Goal: Task Accomplishment & Management: Use online tool/utility

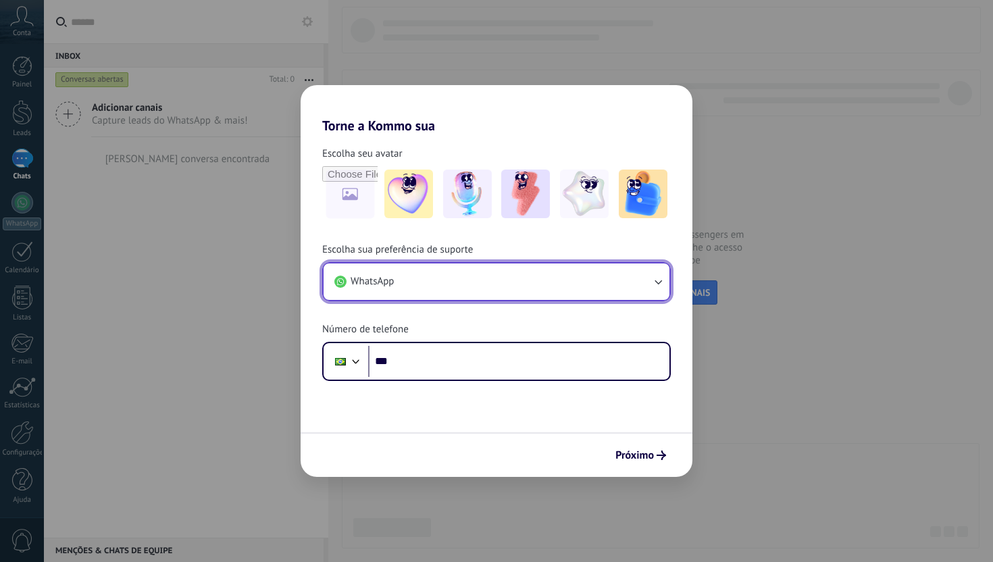
click at [457, 289] on button "WhatsApp" at bounding box center [496, 281] width 346 height 36
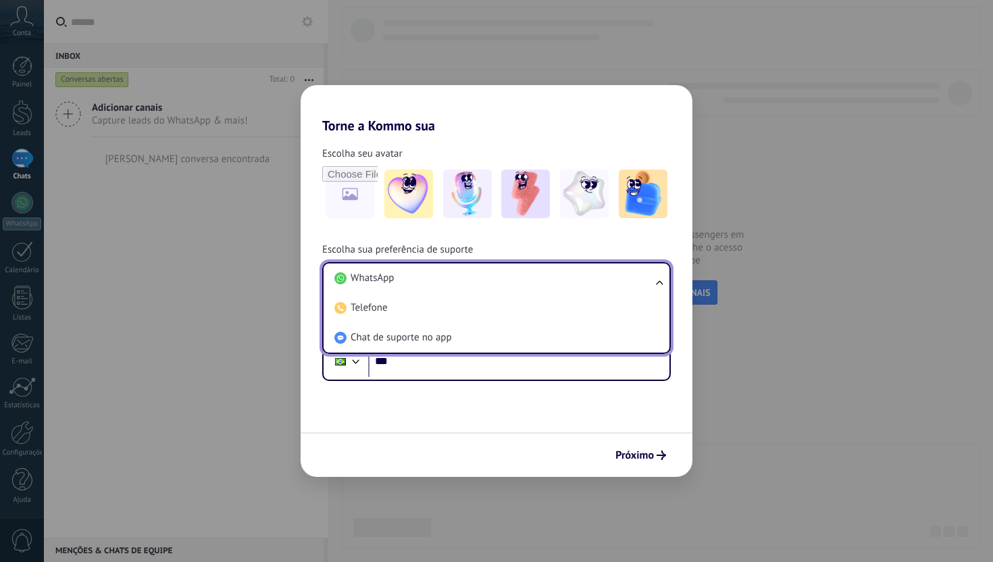
click at [457, 289] on li "WhatsApp" at bounding box center [494, 278] width 330 height 30
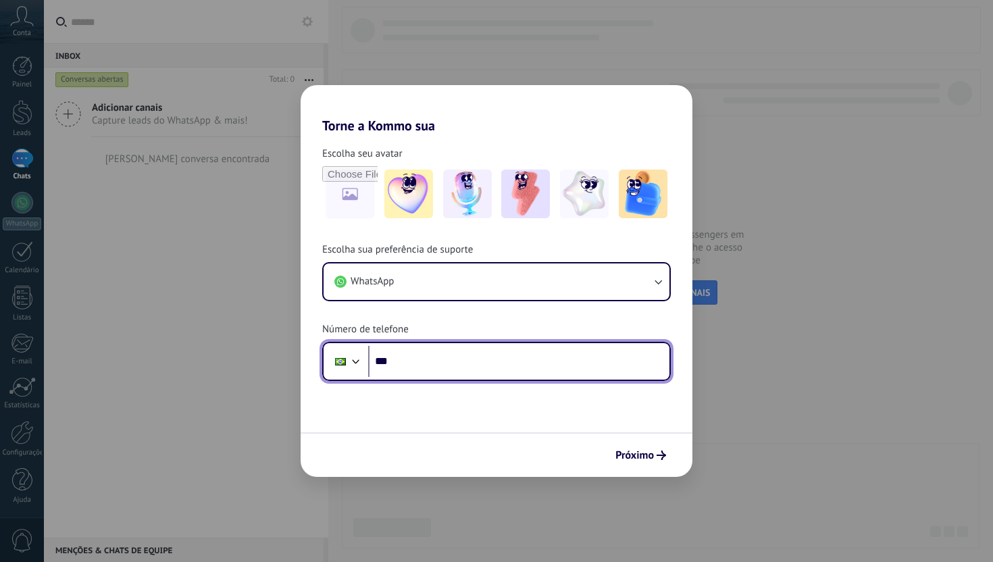
click at [427, 375] on input "***" at bounding box center [518, 361] width 301 height 31
click at [421, 365] on input "***" at bounding box center [518, 361] width 301 height 31
type input "**********"
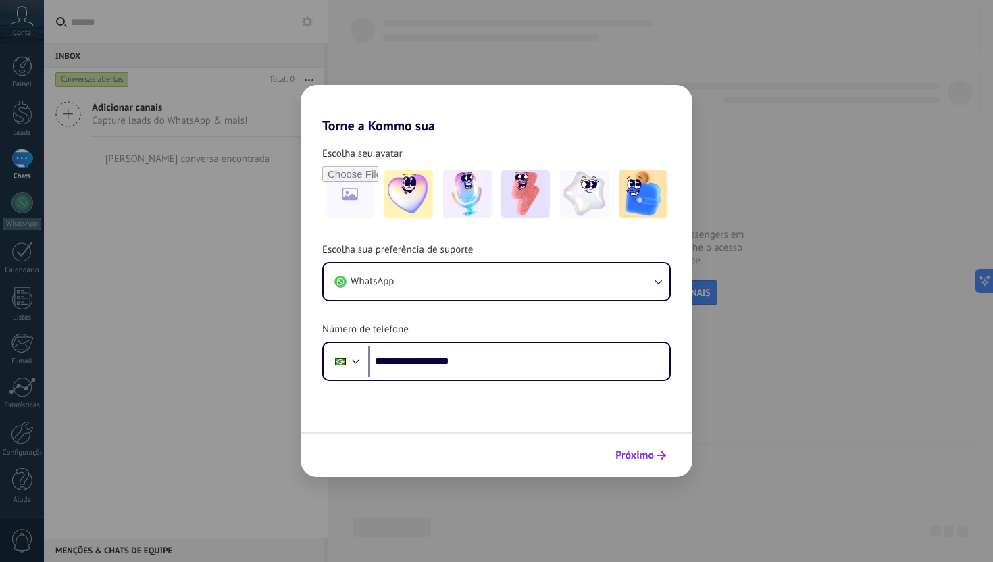
click at [631, 452] on span "Próximo" at bounding box center [634, 454] width 38 height 9
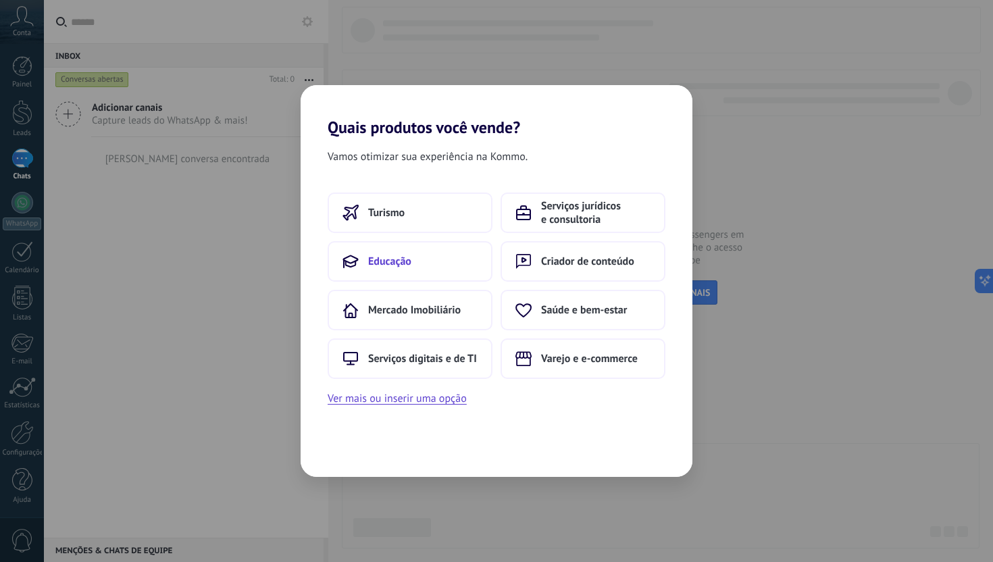
click at [448, 269] on button "Educação" at bounding box center [409, 261] width 165 height 41
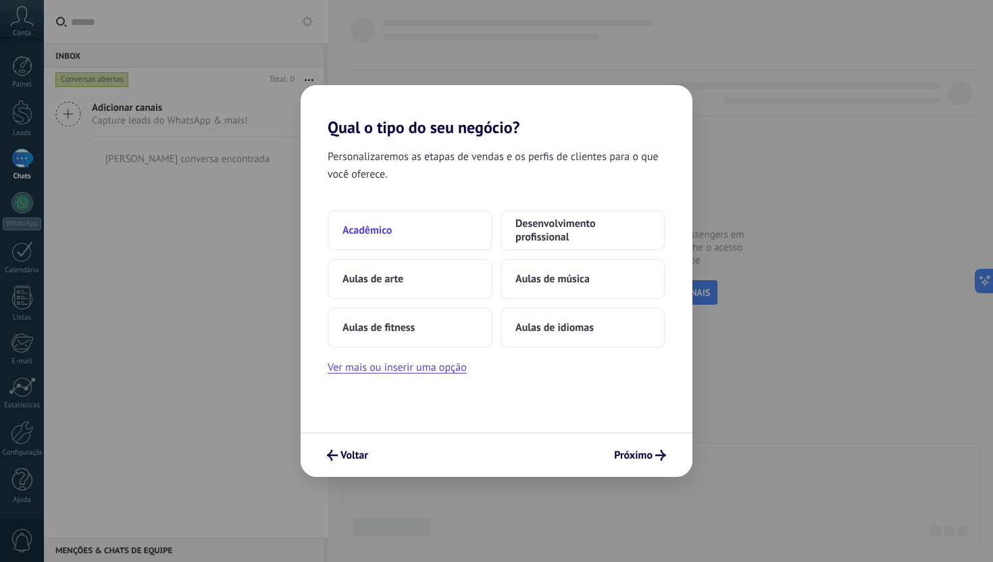
click at [429, 235] on button "Acadêmico" at bounding box center [409, 230] width 165 height 41
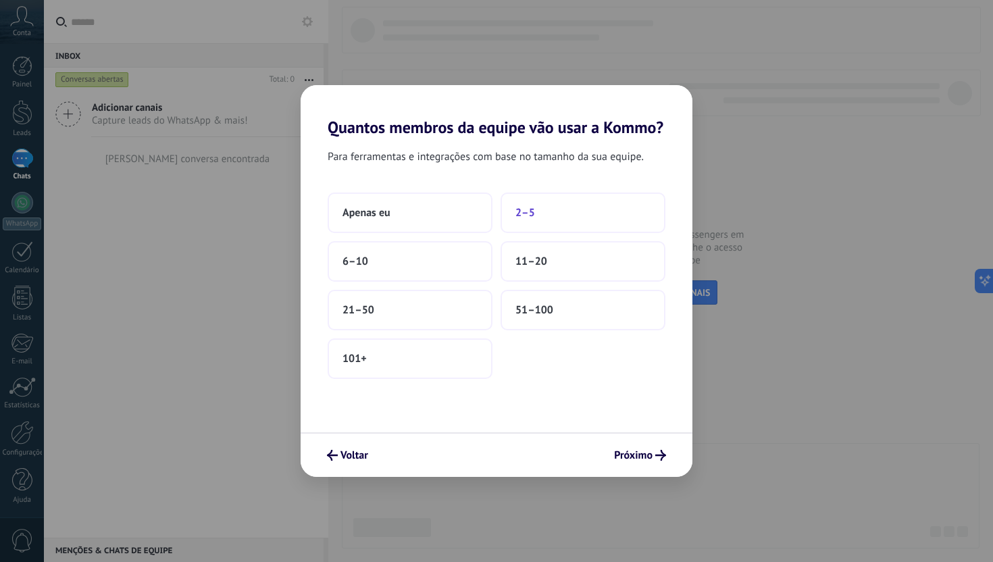
click at [523, 220] on button "2–5" at bounding box center [582, 212] width 165 height 41
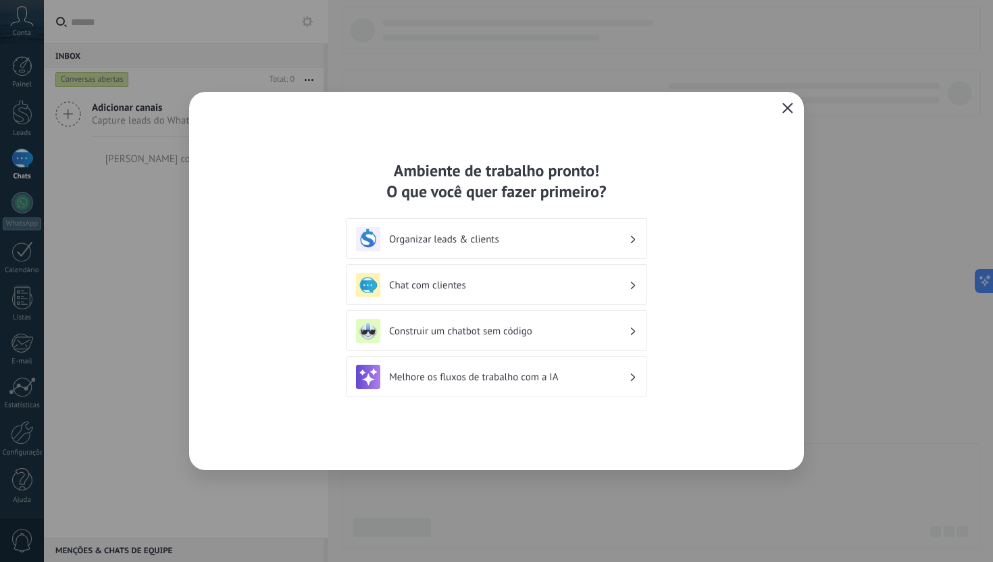
click at [516, 233] on h3 "Organizar leads & clients" at bounding box center [509, 239] width 240 height 13
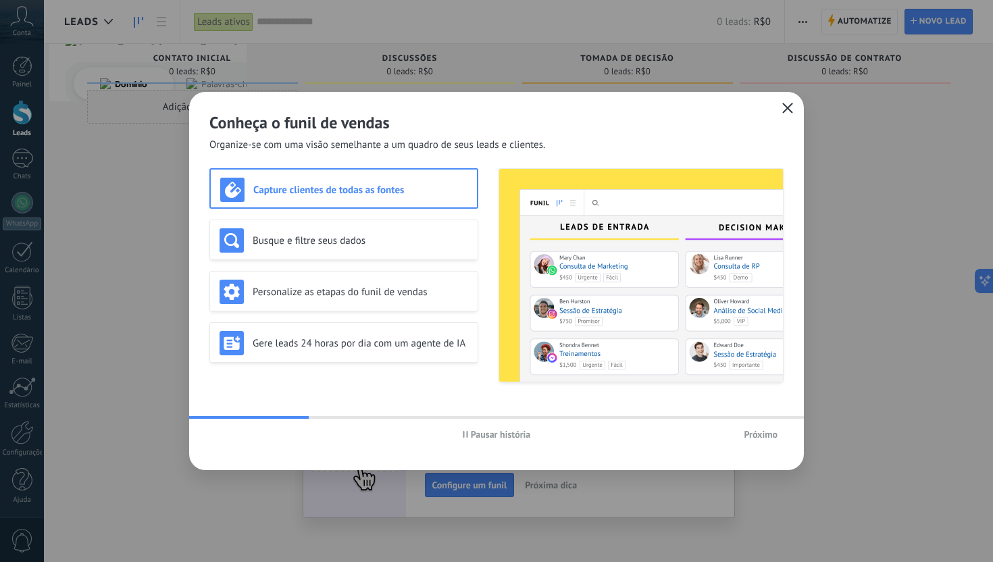
click at [764, 429] on span "Próximo" at bounding box center [760, 433] width 34 height 9
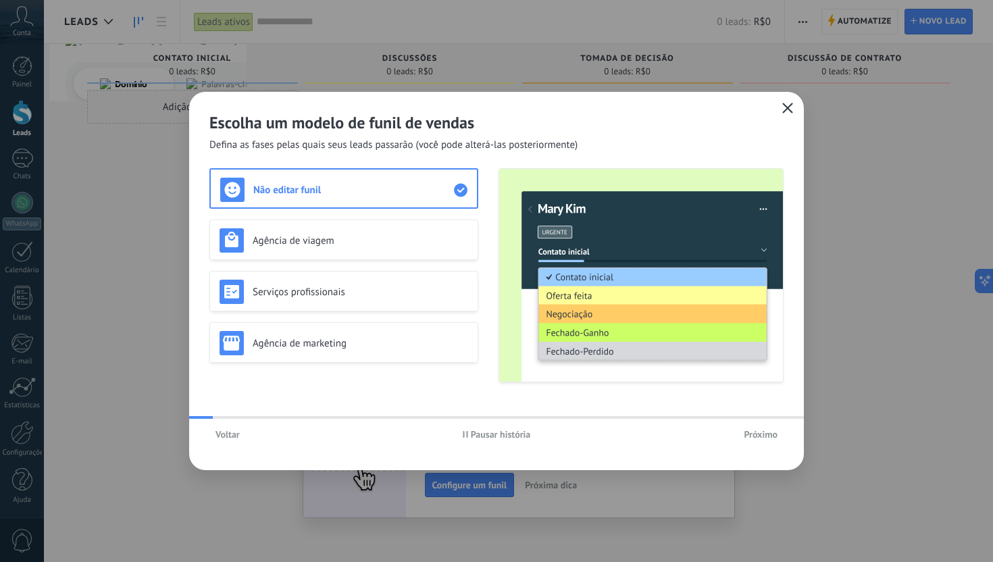
click at [764, 429] on span "Próximo" at bounding box center [760, 433] width 34 height 9
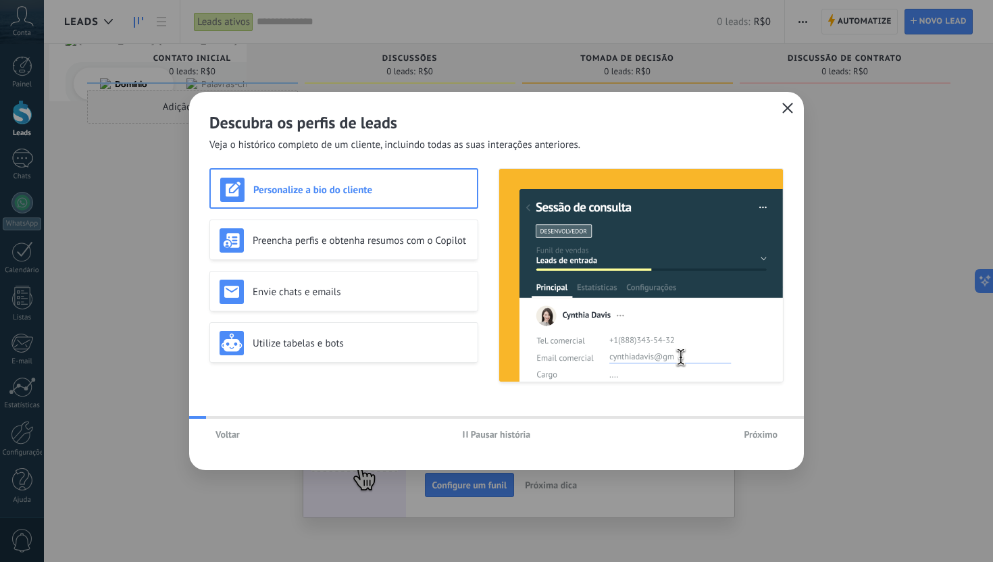
click at [764, 429] on span "Próximo" at bounding box center [760, 433] width 34 height 9
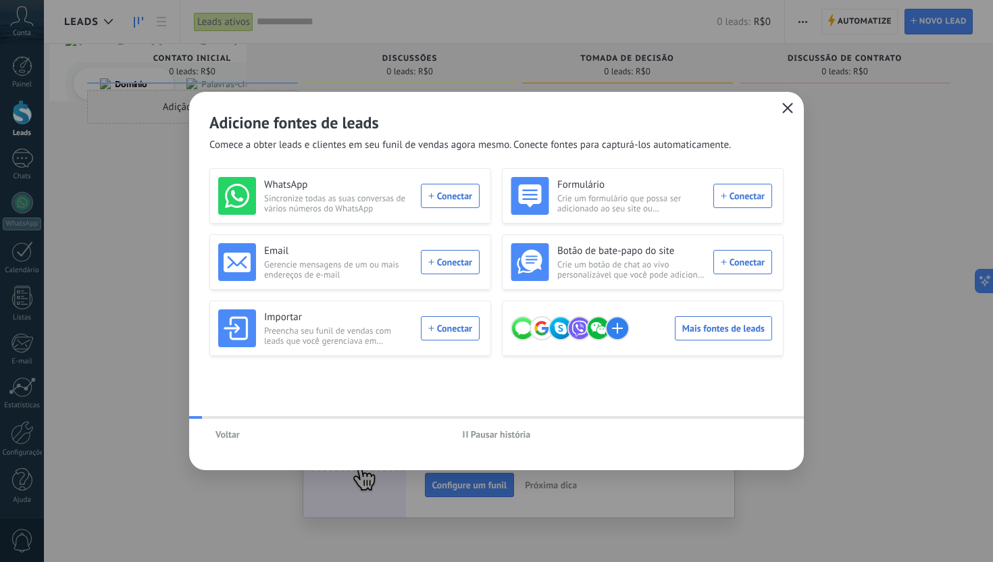
click at [764, 429] on div "Voltar Pausar história" at bounding box center [496, 434] width 614 height 31
click at [699, 331] on div "Mais fontes de leads" at bounding box center [640, 328] width 261 height 38
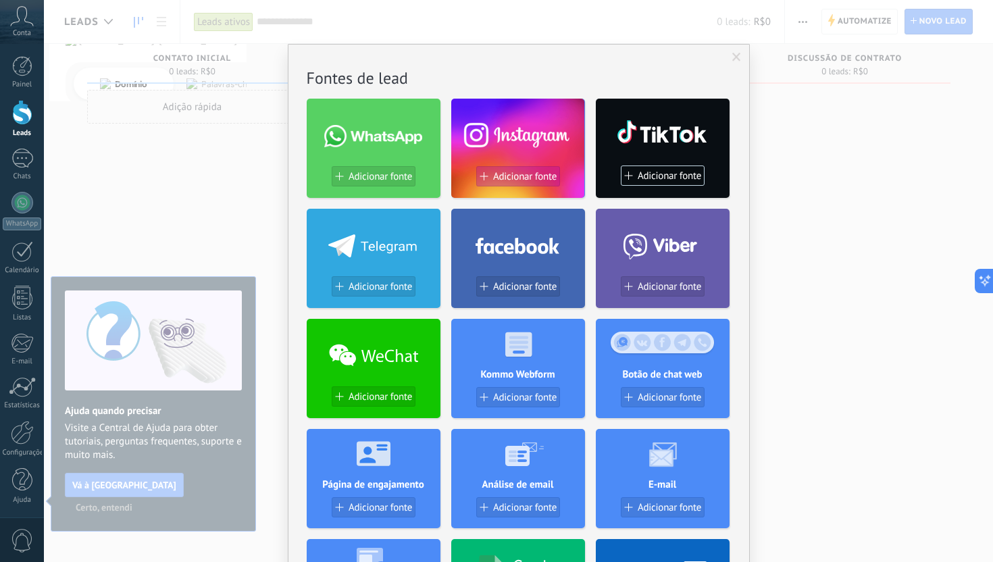
click at [529, 174] on span "Adicionar fonte" at bounding box center [524, 176] width 63 height 11
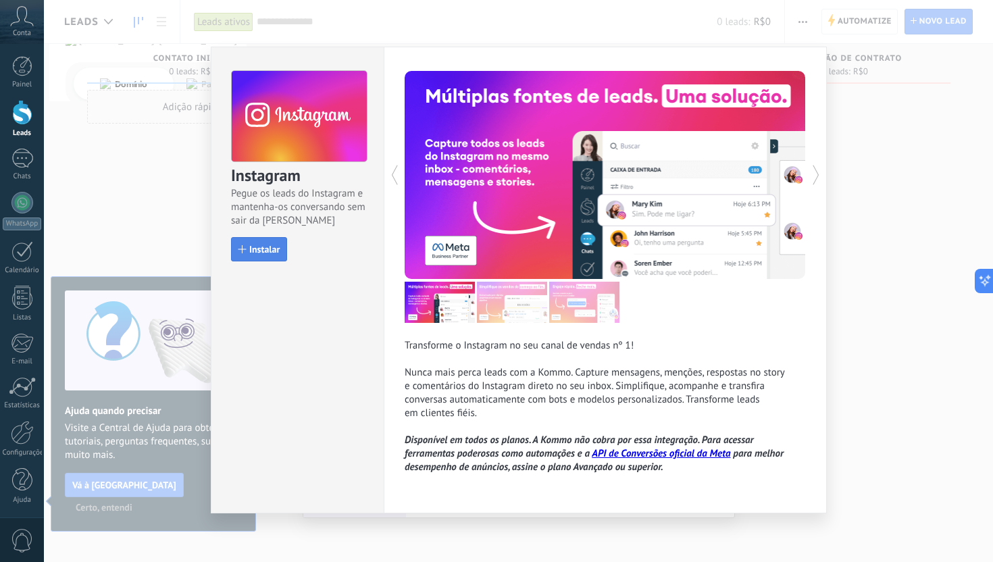
click at [260, 244] on span "Instalar" at bounding box center [264, 248] width 30 height 9
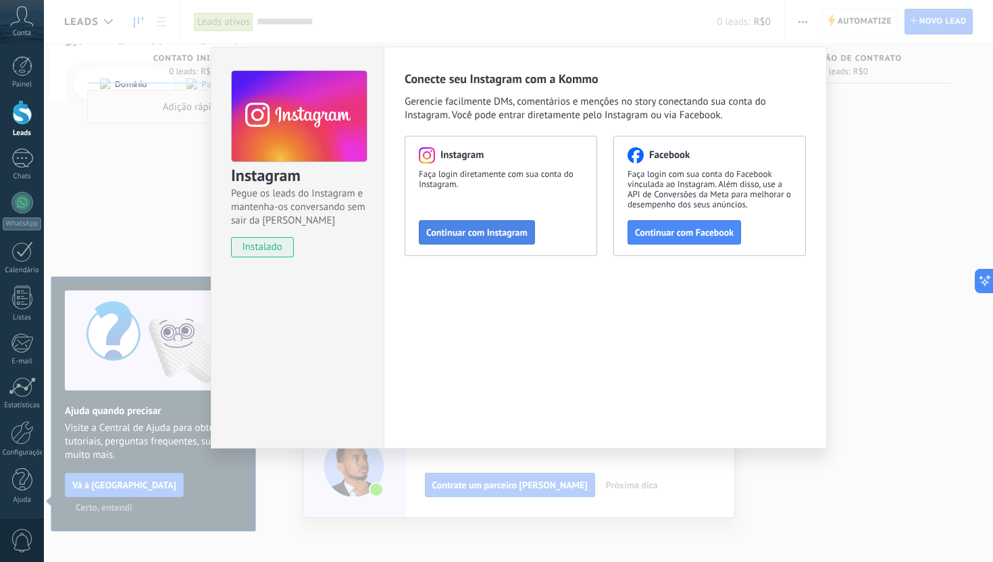
click at [510, 231] on span "Continuar com Instagram" at bounding box center [476, 232] width 101 height 9
